Goal: Task Accomplishment & Management: Use online tool/utility

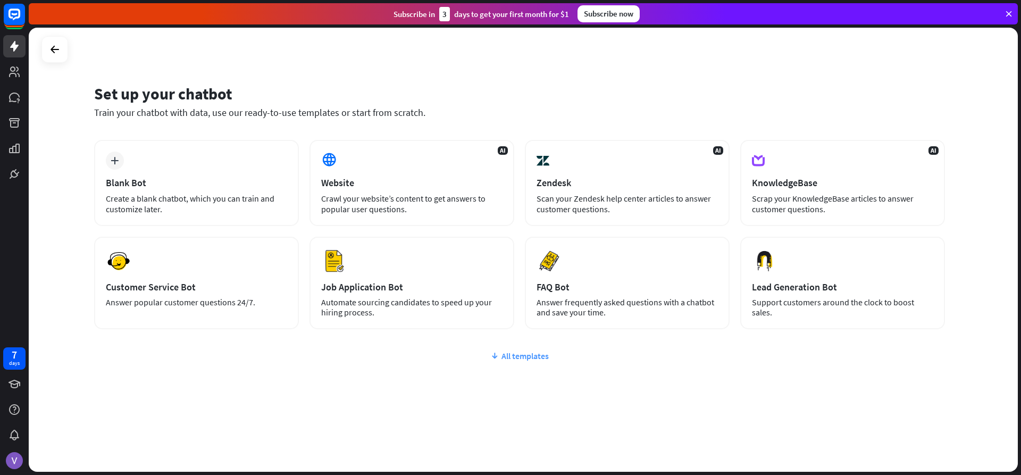
click at [526, 354] on div "All templates" at bounding box center [519, 355] width 851 height 11
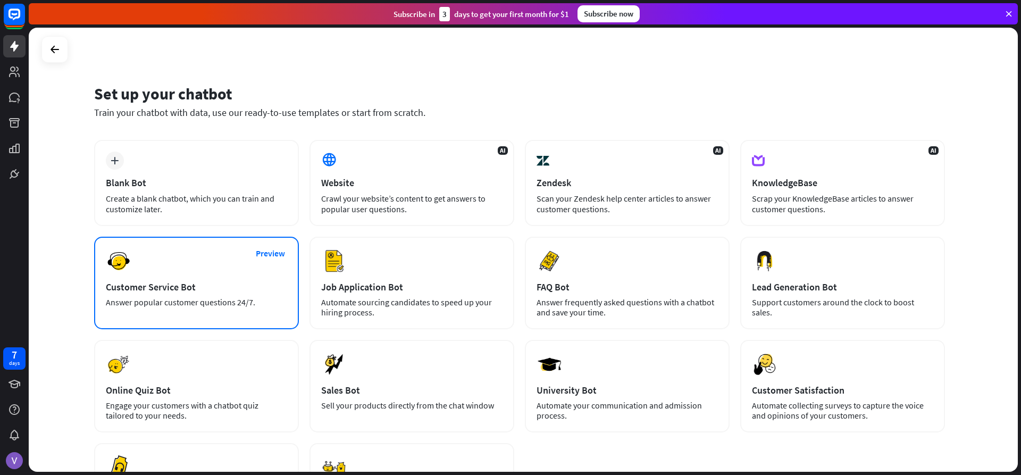
click at [289, 272] on div "Preview Customer Service Bot Answer popular customer questions 24/7." at bounding box center [196, 283] width 205 height 93
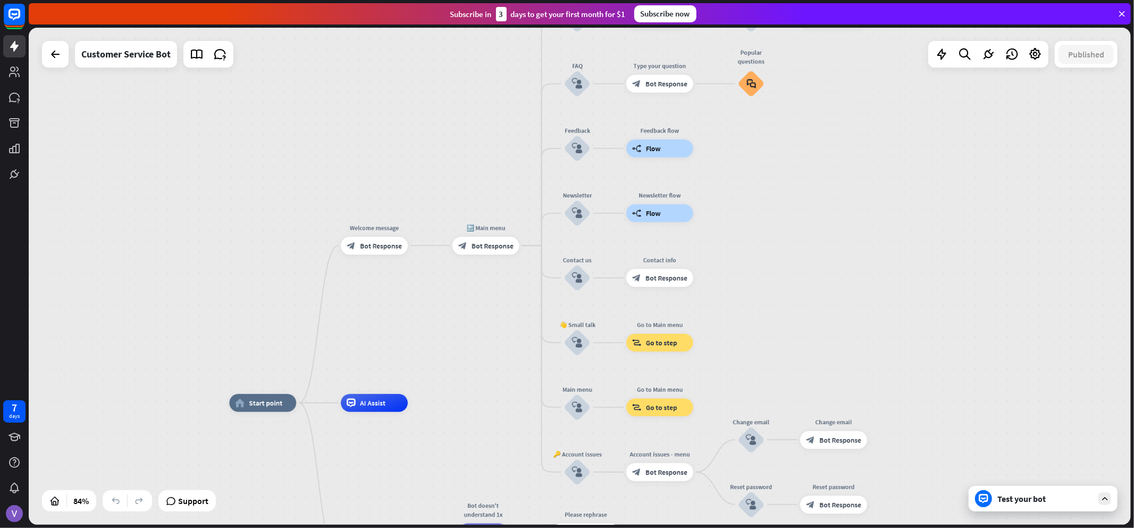
drag, startPoint x: 842, startPoint y: 162, endPoint x: 804, endPoint y: 315, distance: 157.2
click at [804, 315] on div "home_2 Start point Welcome message block_bot_response Bot Response 🔙 Main menu …" at bounding box center [580, 276] width 1103 height 497
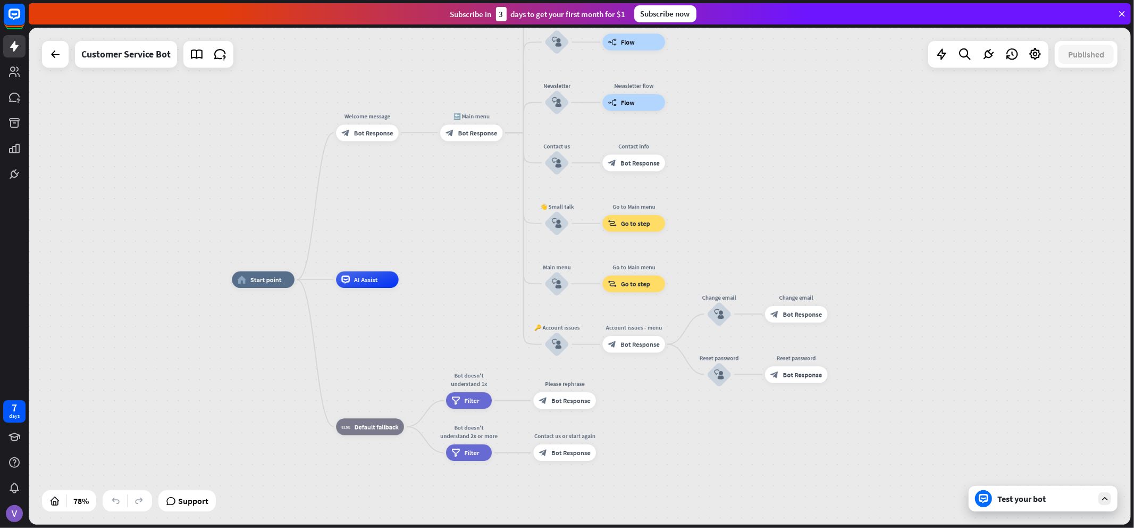
drag, startPoint x: 832, startPoint y: 197, endPoint x: 794, endPoint y: 73, distance: 130.1
click at [794, 73] on div "home_2 Start point Welcome message block_bot_response Bot Response 🔙 Main menu …" at bounding box center [580, 276] width 1103 height 497
click at [944, 56] on icon at bounding box center [942, 54] width 14 height 14
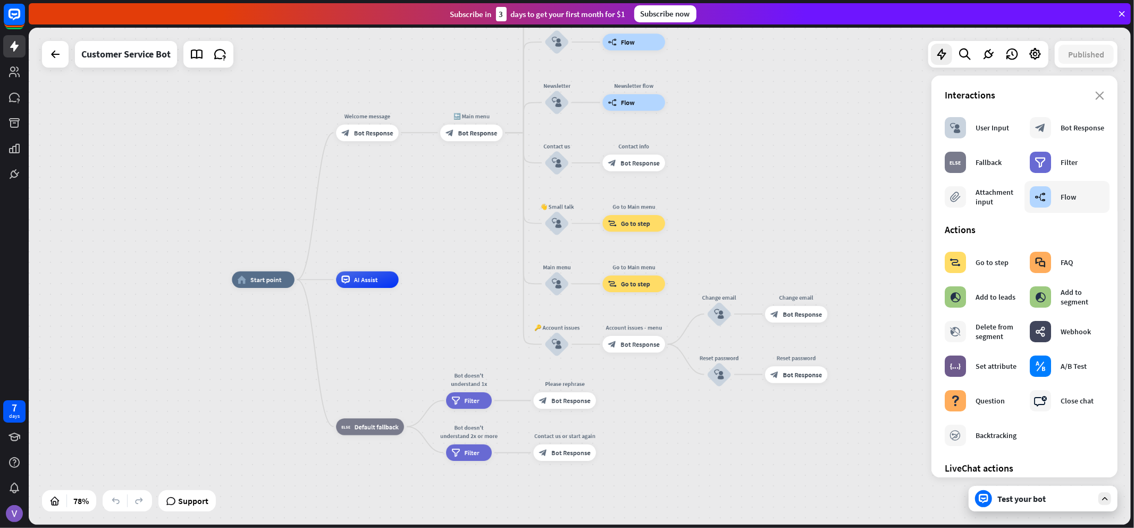
click at [1021, 199] on div "builder_tree Flow" at bounding box center [1053, 196] width 46 height 21
click at [970, 53] on icon at bounding box center [965, 54] width 14 height 14
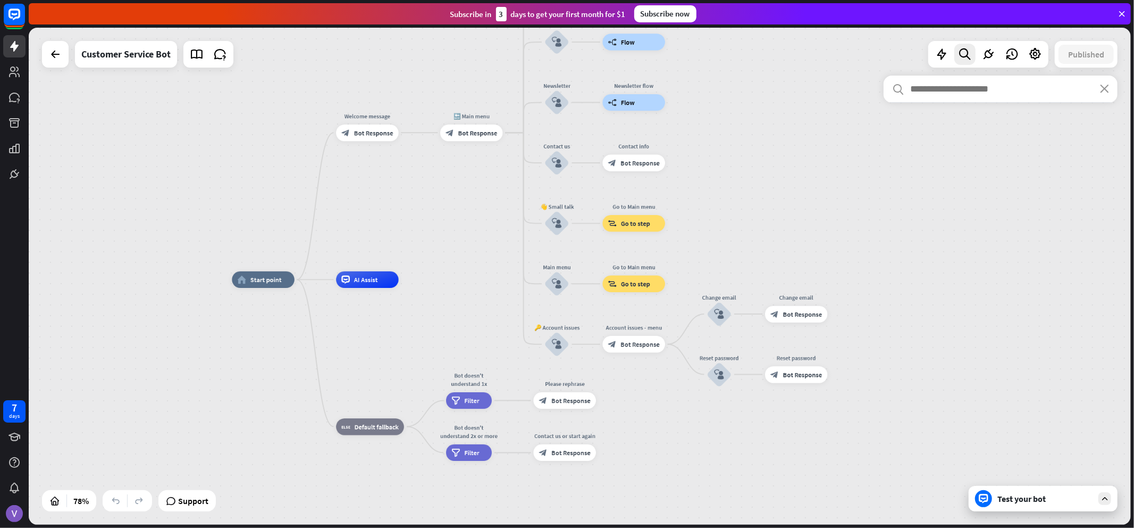
click at [971, 85] on input "text" at bounding box center [1001, 89] width 234 height 27
type input "********"
click at [1021, 93] on icon "close" at bounding box center [1104, 89] width 9 height 9
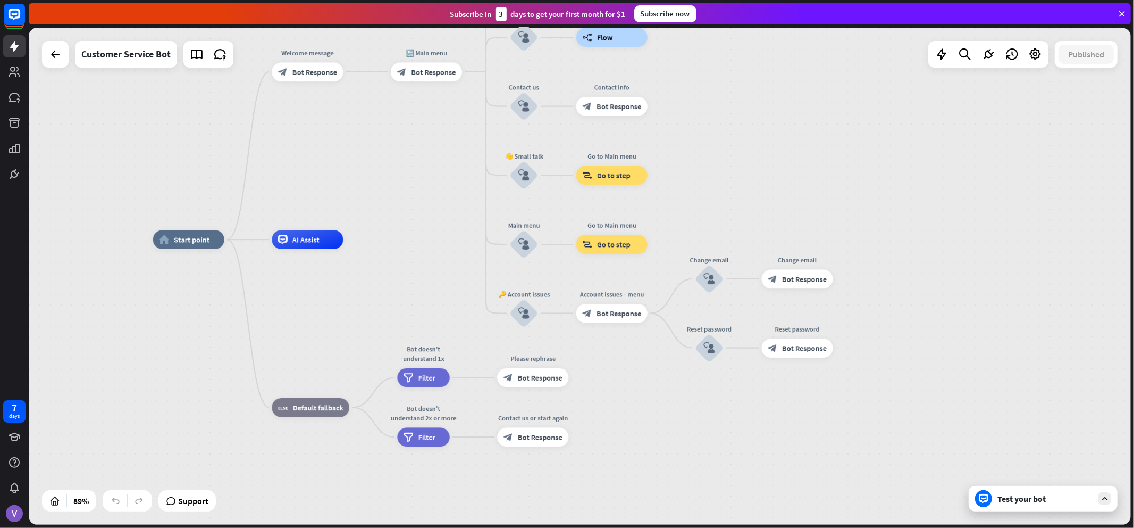
drag, startPoint x: 800, startPoint y: 143, endPoint x: 804, endPoint y: 81, distance: 61.2
click at [804, 81] on div "home_2 Start point Welcome message block_bot_response Bot Response 🔙 Main menu …" at bounding box center [580, 276] width 1103 height 497
click at [50, 49] on icon at bounding box center [55, 54] width 13 height 13
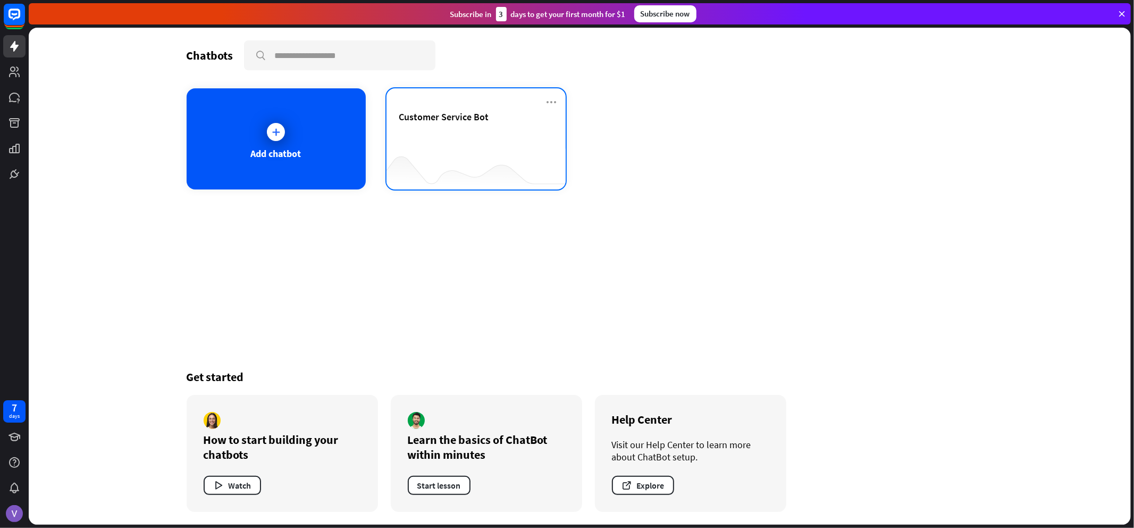
click at [561, 100] on div "Customer Service Bot" at bounding box center [476, 138] width 179 height 101
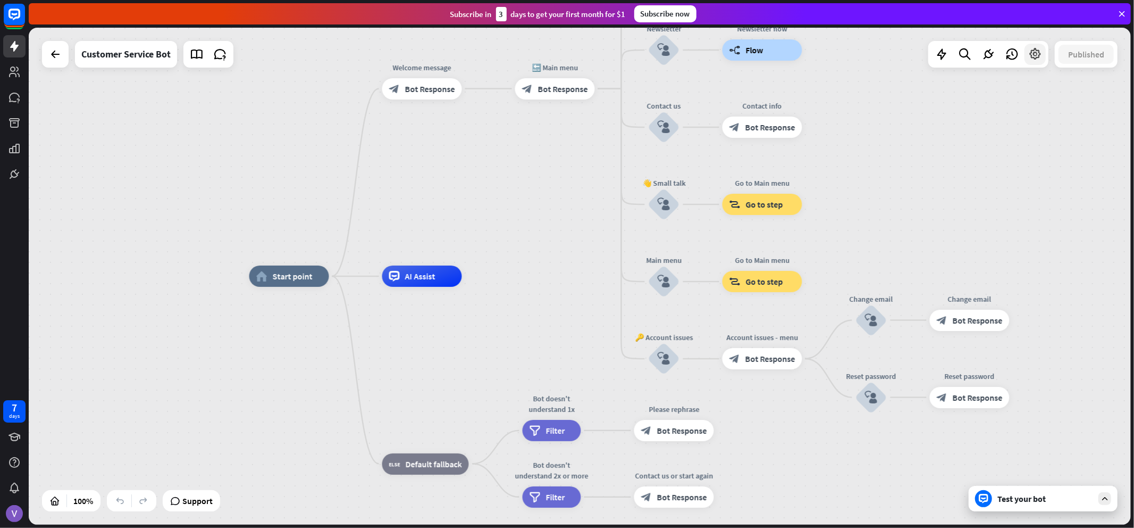
click at [1021, 57] on icon at bounding box center [1036, 54] width 14 height 14
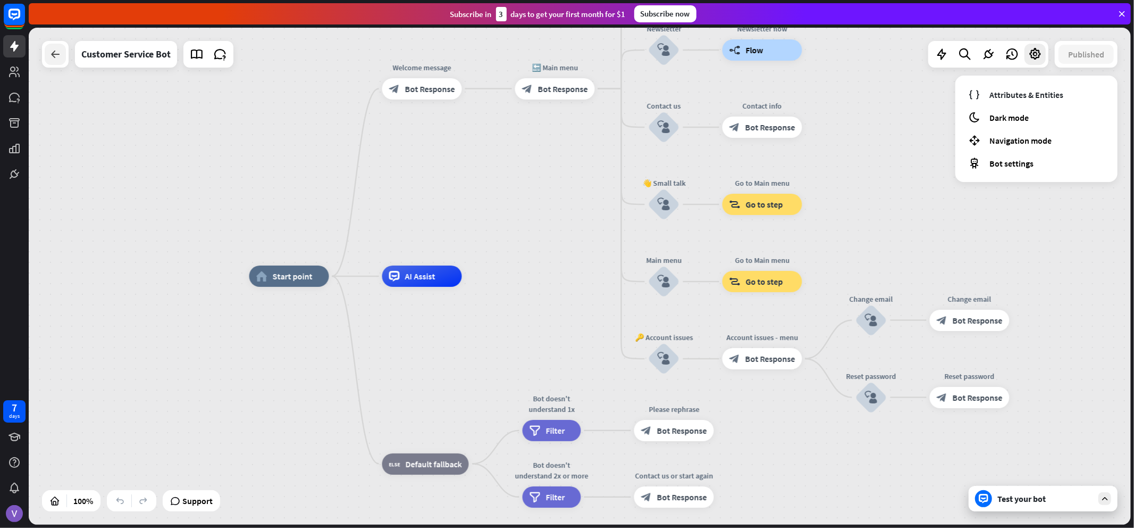
click at [54, 60] on icon at bounding box center [55, 54] width 13 height 13
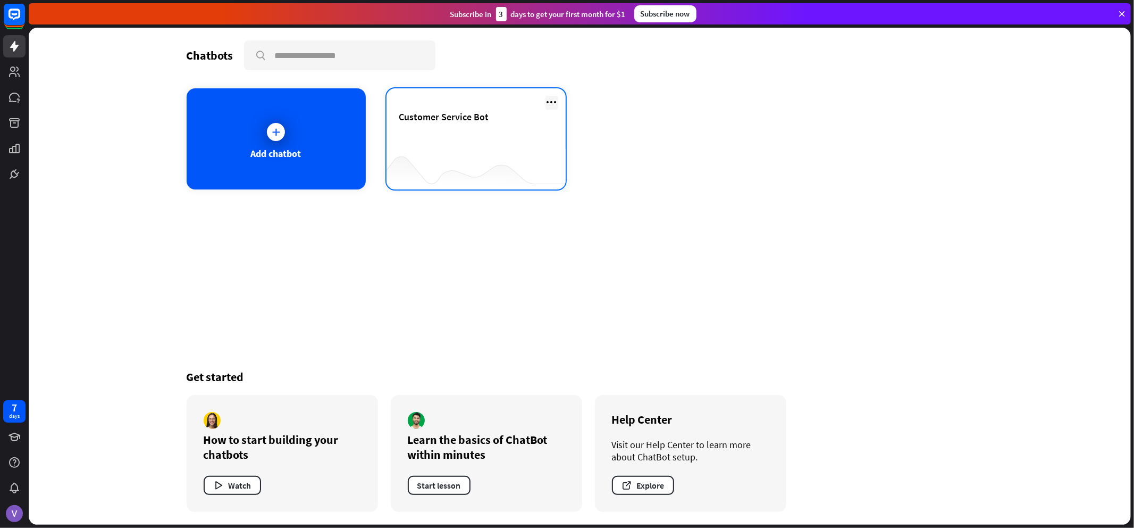
click at [550, 98] on icon at bounding box center [552, 102] width 13 height 13
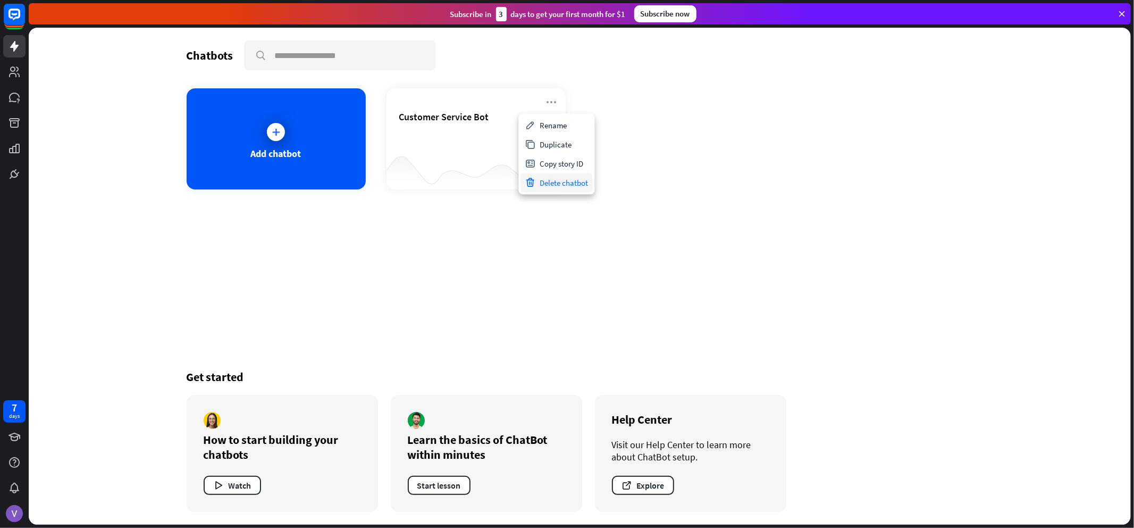
click at [570, 178] on div "Delete chatbot" at bounding box center [557, 182] width 72 height 19
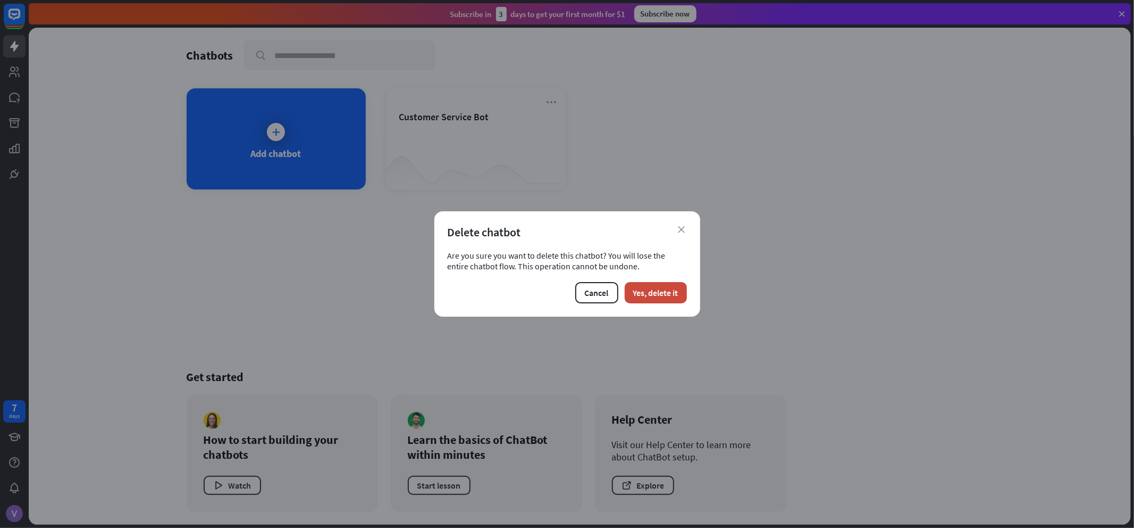
click at [677, 229] on div "Delete chatbot" at bounding box center [567, 231] width 239 height 15
click at [686, 227] on div "Delete chatbot" at bounding box center [567, 231] width 239 height 15
click at [592, 289] on button "Cancel" at bounding box center [596, 292] width 43 height 21
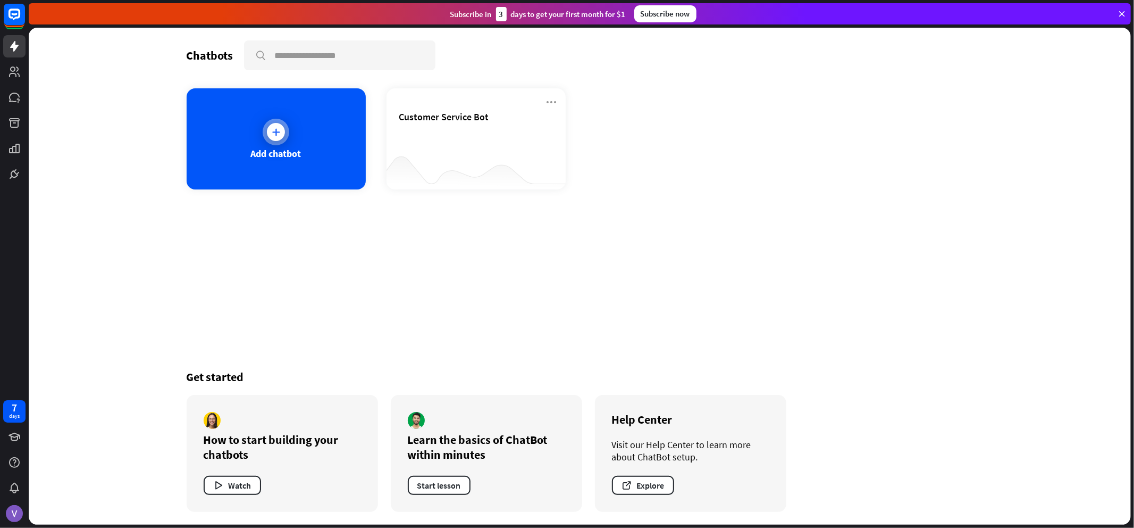
click at [268, 112] on div "Add chatbot" at bounding box center [276, 138] width 179 height 101
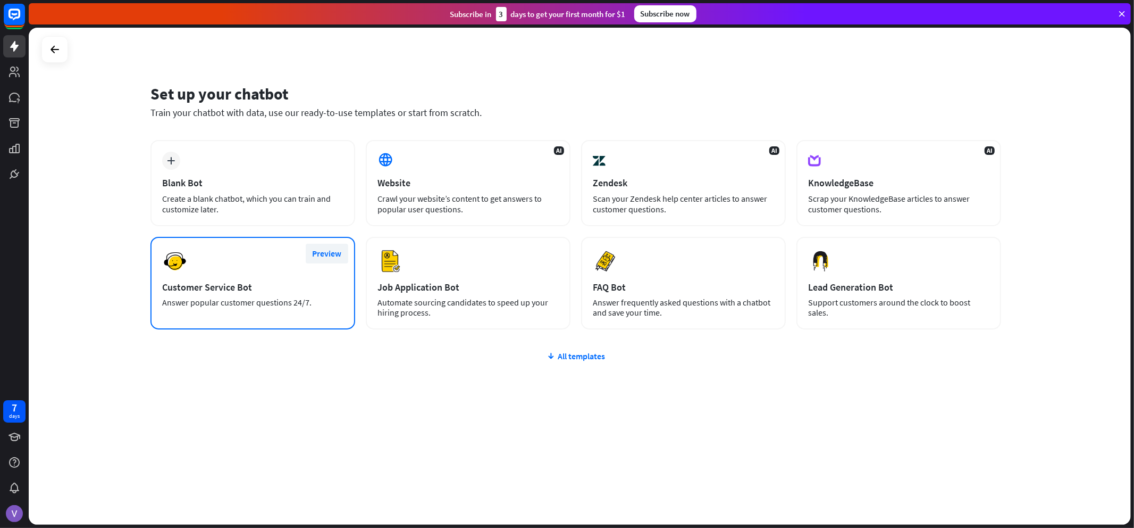
click at [322, 254] on button "Preview" at bounding box center [327, 254] width 43 height 20
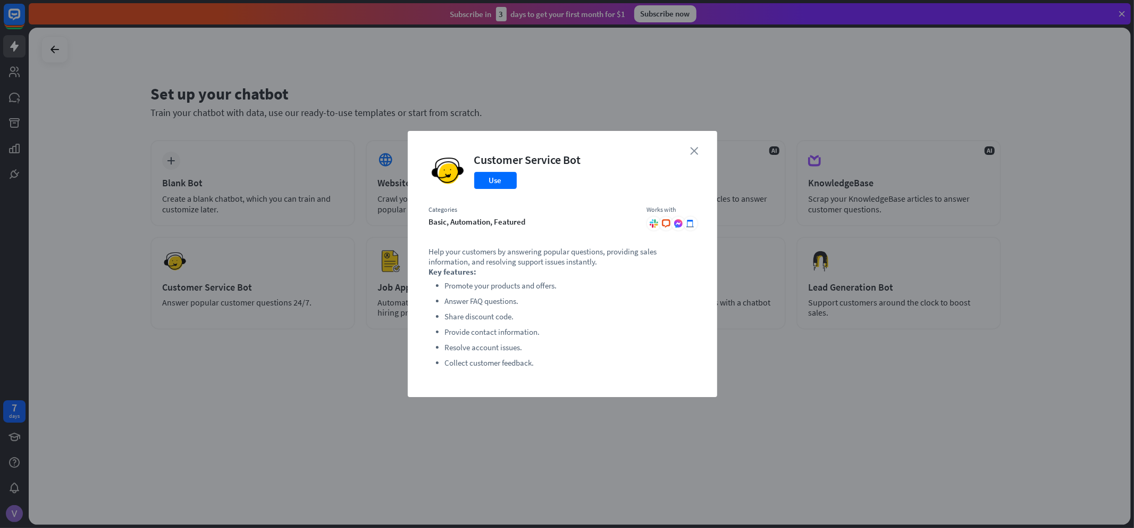
click at [696, 153] on icon "close" at bounding box center [695, 151] width 8 height 8
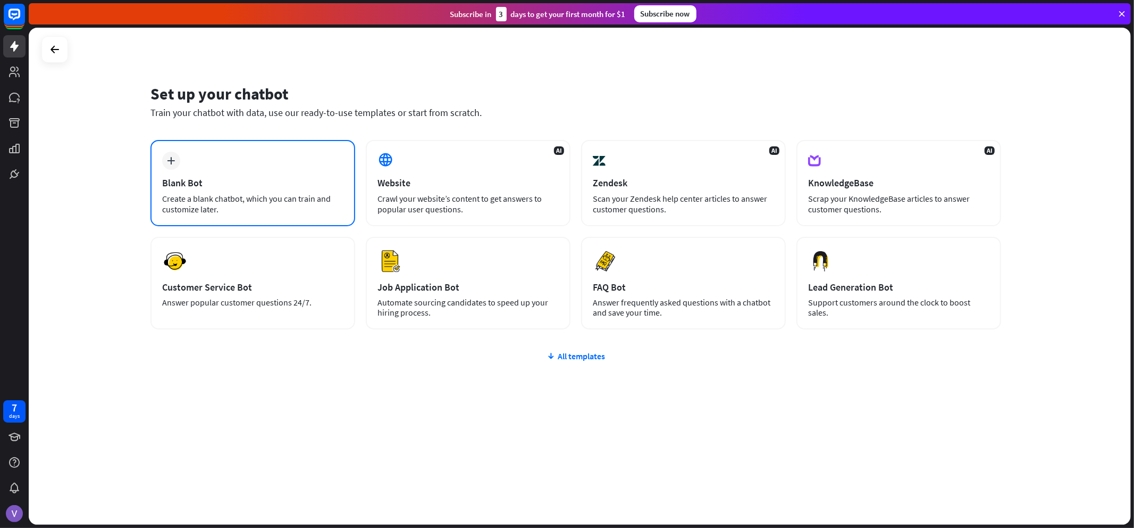
click at [168, 162] on icon "plus" at bounding box center [172, 160] width 8 height 7
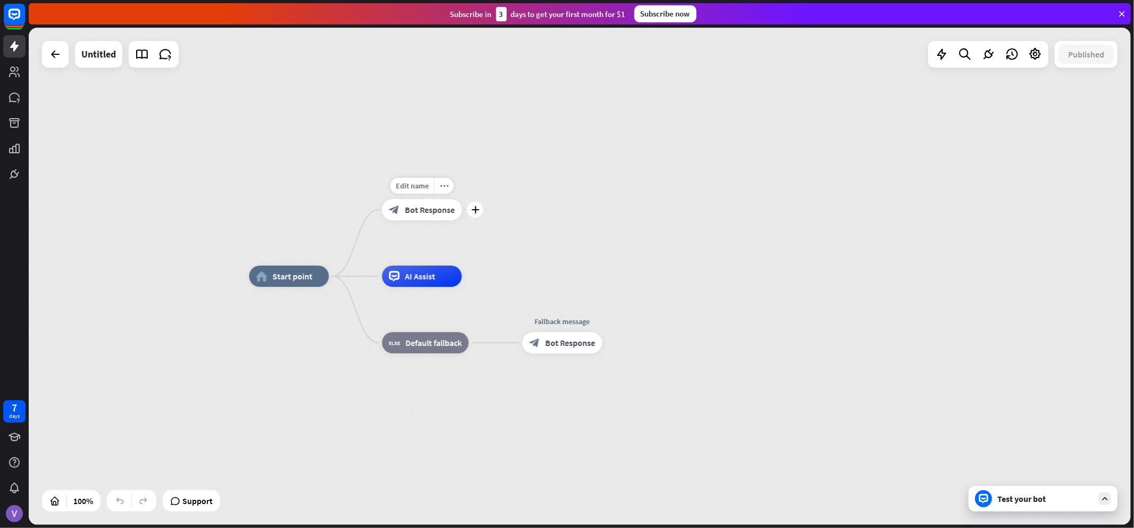
click at [429, 208] on span "Bot Response" at bounding box center [430, 209] width 50 height 11
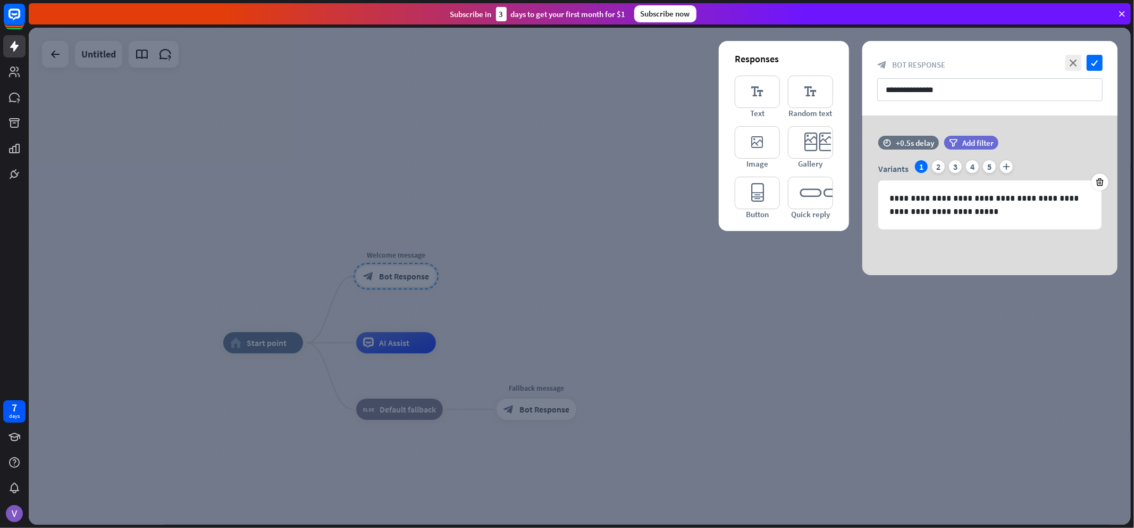
click at [655, 192] on div at bounding box center [580, 276] width 1103 height 497
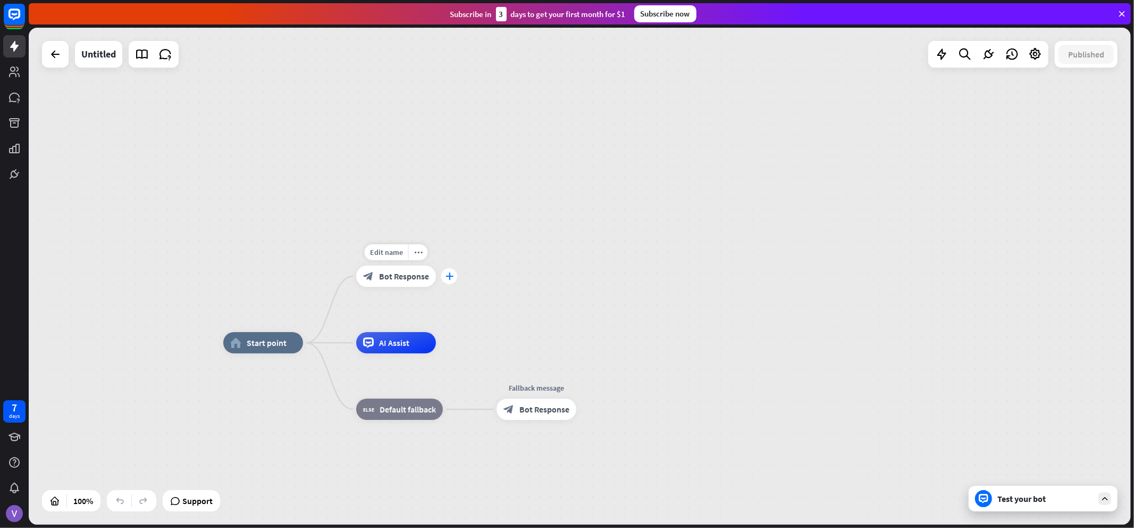
click at [453, 278] on icon "plus" at bounding box center [450, 275] width 8 height 7
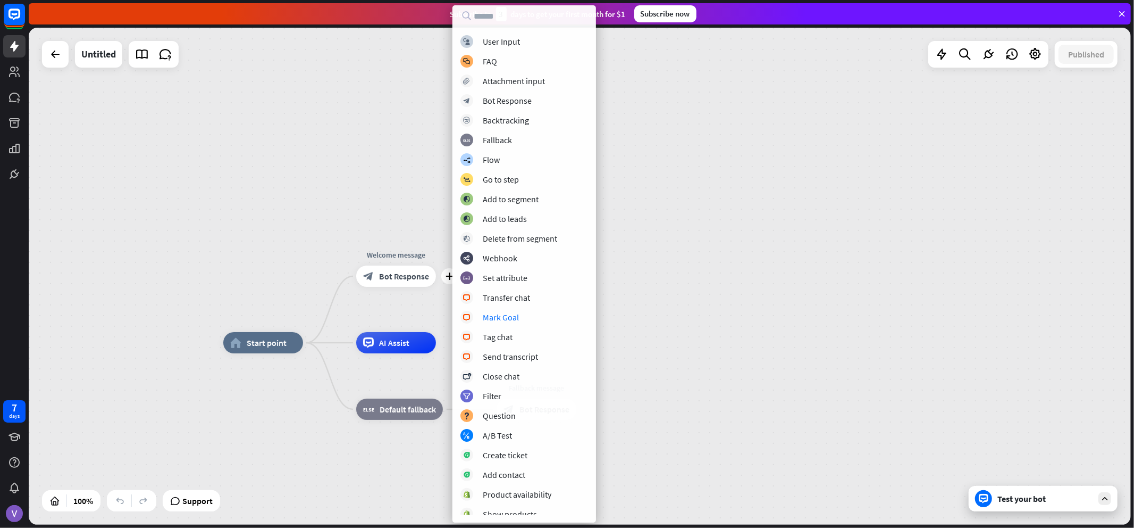
click at [798, 146] on div "home_2 Start point plus Welcome message block_bot_response Bot Response AI Assi…" at bounding box center [580, 276] width 1103 height 497
